Goal: Information Seeking & Learning: Learn about a topic

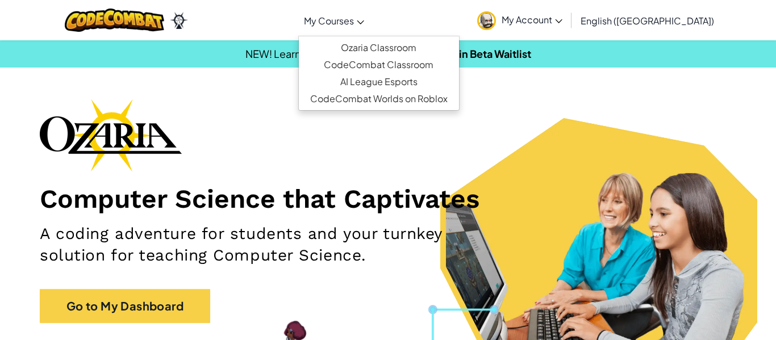
click at [354, 23] on span "My Courses" at bounding box center [329, 21] width 50 height 12
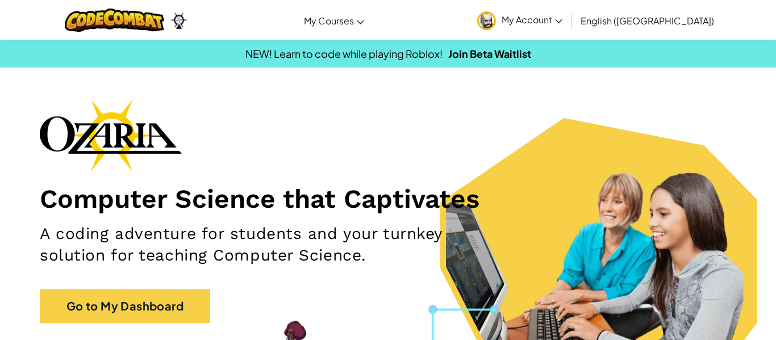
click at [562, 24] on span "My Account" at bounding box center [532, 20] width 61 height 12
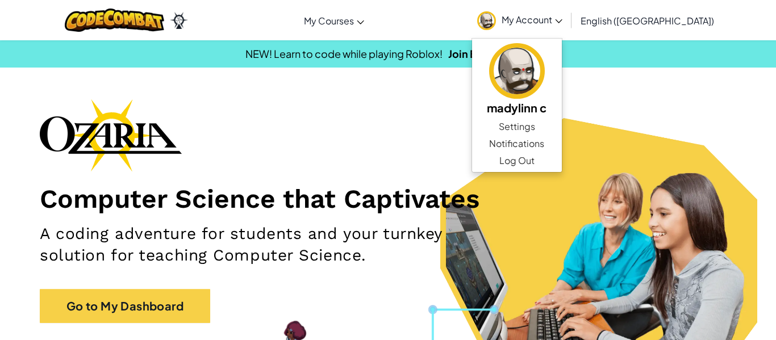
click at [484, 116] on div "Computer Science that Captivates A coding adventure for students and your turnk…" at bounding box center [388, 217] width 697 height 236
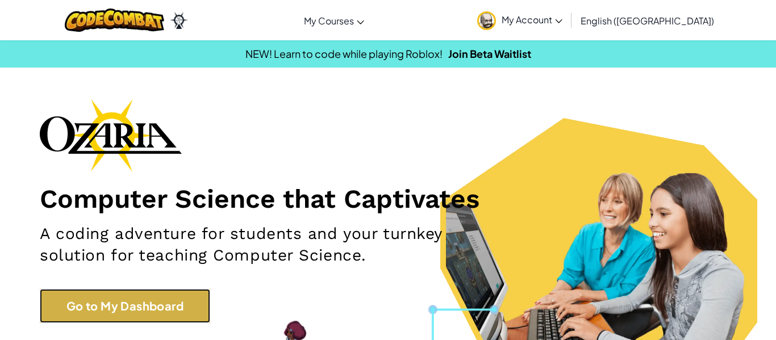
click at [85, 316] on link "Go to My Dashboard" at bounding box center [125, 306] width 170 height 34
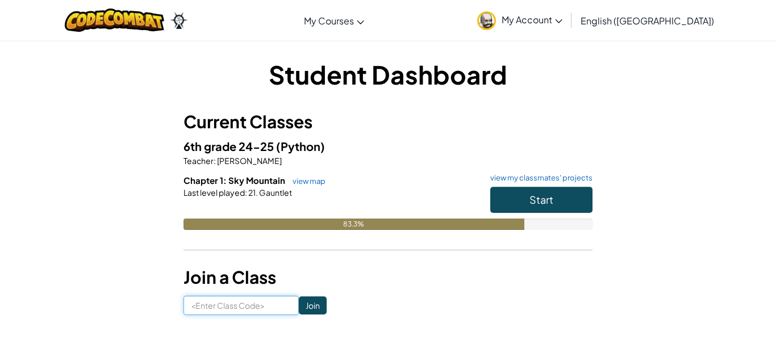
click at [250, 310] on input at bounding box center [241, 305] width 115 height 19
type input "SellLightPigs"
click at [314, 310] on input "Join" at bounding box center [313, 306] width 28 height 18
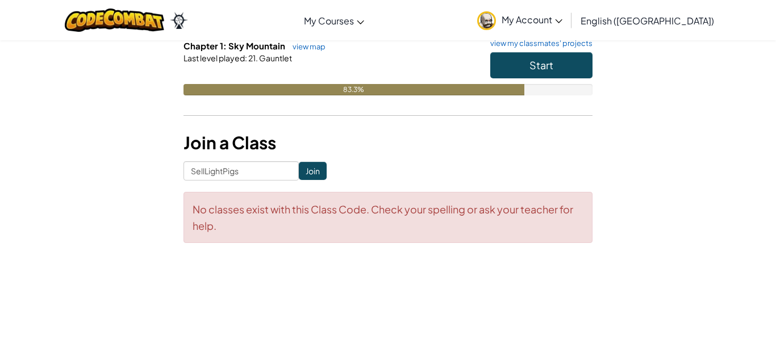
scroll to position [132, 0]
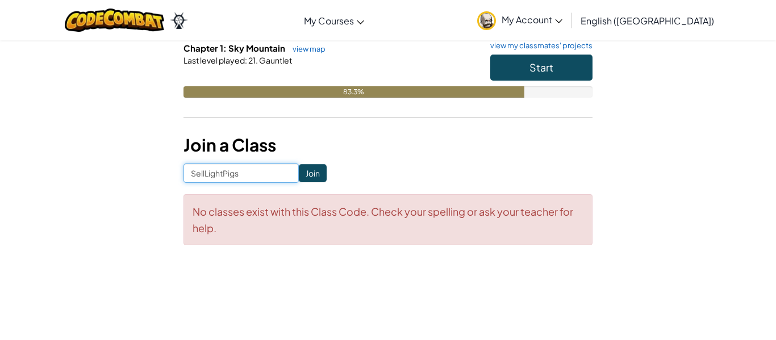
drag, startPoint x: 252, startPoint y: 173, endPoint x: 162, endPoint y: 180, distance: 90.1
click at [162, 180] on div "Student Dashboard Current Classes 6th grade 24-25 (Python) Teacher : [PERSON_NA…" at bounding box center [388, 90] width 665 height 332
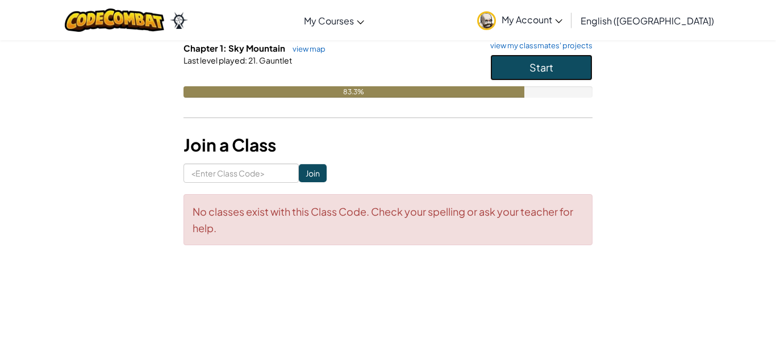
click at [526, 62] on button "Start" at bounding box center [541, 68] width 102 height 26
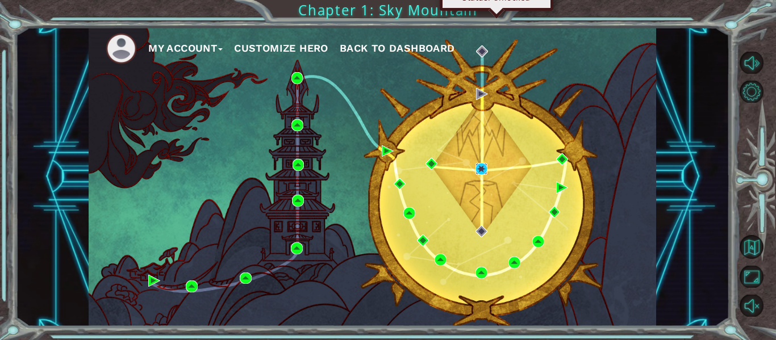
click at [481, 170] on img at bounding box center [482, 169] width 12 height 12
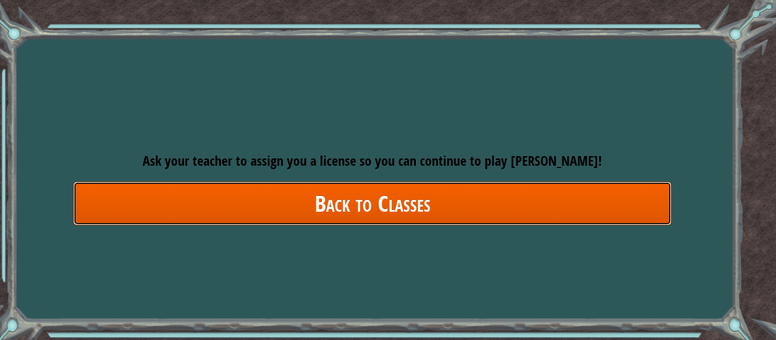
click at [383, 200] on link "Back to Classes" at bounding box center [372, 204] width 598 height 44
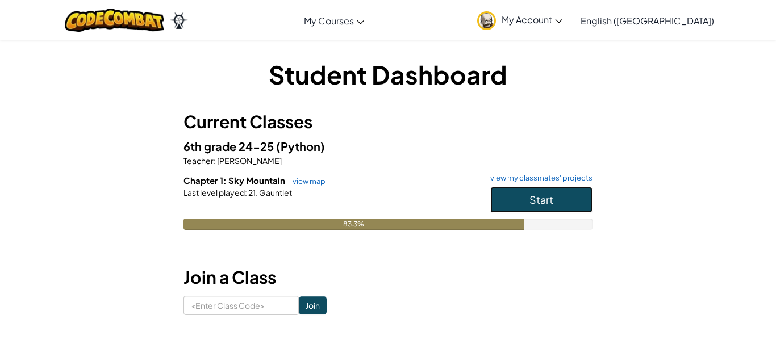
click at [514, 193] on button "Start" at bounding box center [541, 200] width 102 height 26
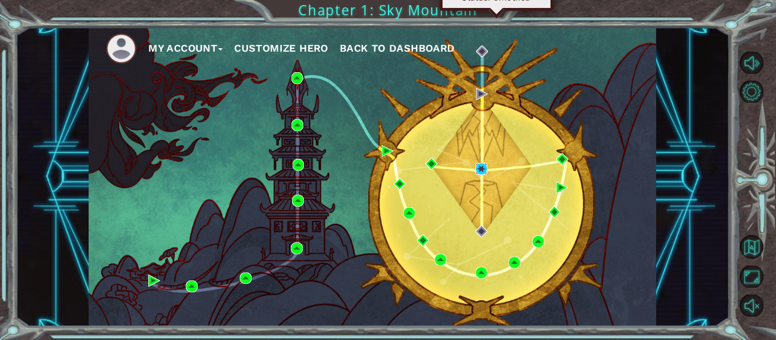
click at [476, 167] on img at bounding box center [482, 169] width 12 height 12
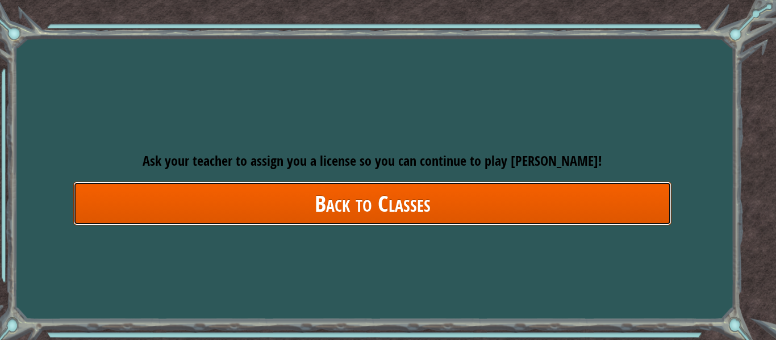
click at [374, 211] on link "Back to Classes" at bounding box center [372, 204] width 598 height 44
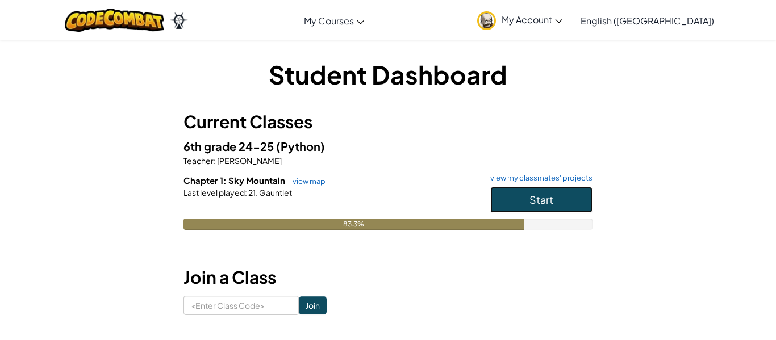
click at [533, 201] on span "Start" at bounding box center [541, 199] width 24 height 13
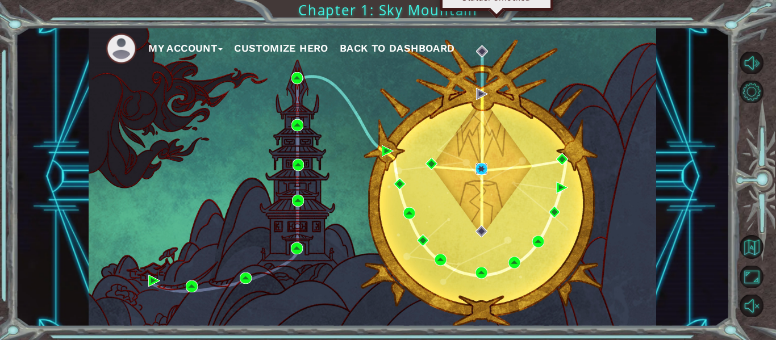
click at [482, 170] on img at bounding box center [482, 169] width 12 height 12
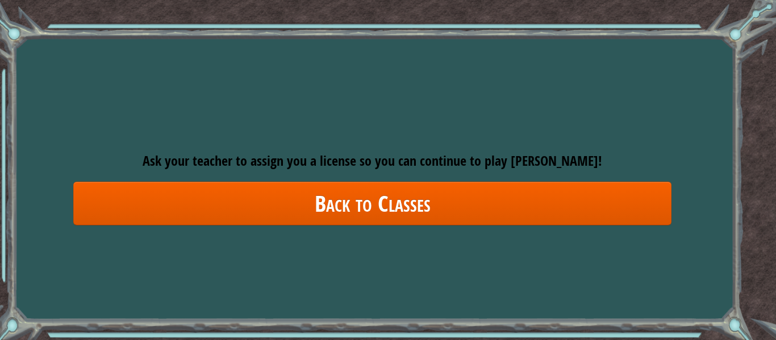
click at [481, 169] on span "Ask your teacher to assign you a license so you can continue to play [PERSON_NA…" at bounding box center [373, 161] width 460 height 18
